Goal: Task Accomplishment & Management: Manage account settings

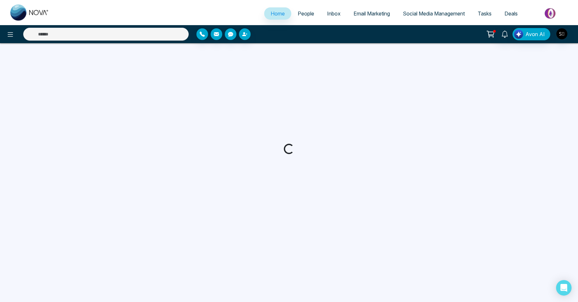
select select "*"
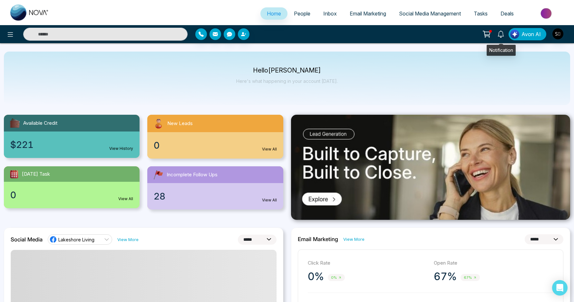
click at [504, 34] on icon at bounding box center [501, 34] width 6 height 7
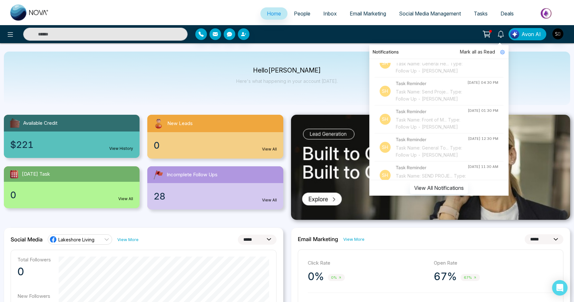
click at [281, 75] on div "Hello [PERSON_NAME] Here's what happening in your account [DATE]." at bounding box center [287, 78] width 102 height 21
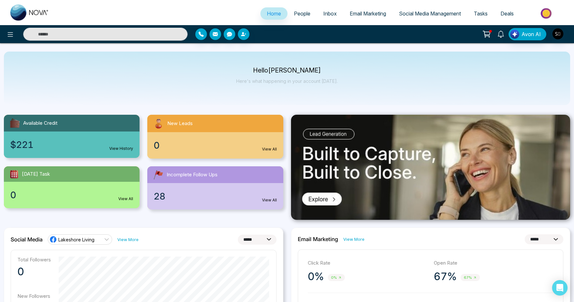
click at [501, 38] on link at bounding box center [500, 33] width 15 height 11
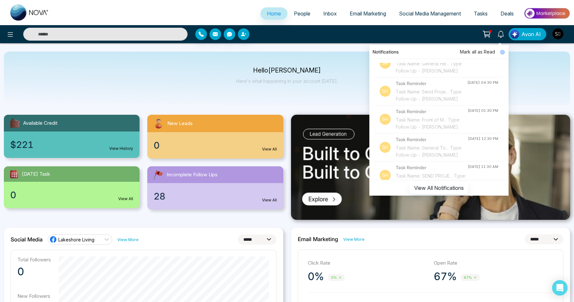
click at [559, 38] on img "button" at bounding box center [558, 33] width 11 height 11
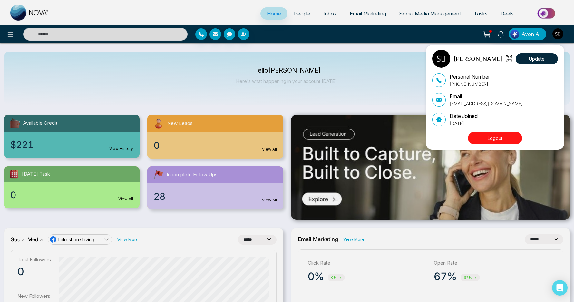
click at [501, 135] on button "Logout" at bounding box center [495, 138] width 54 height 13
